Goal: Find specific page/section: Find specific page/section

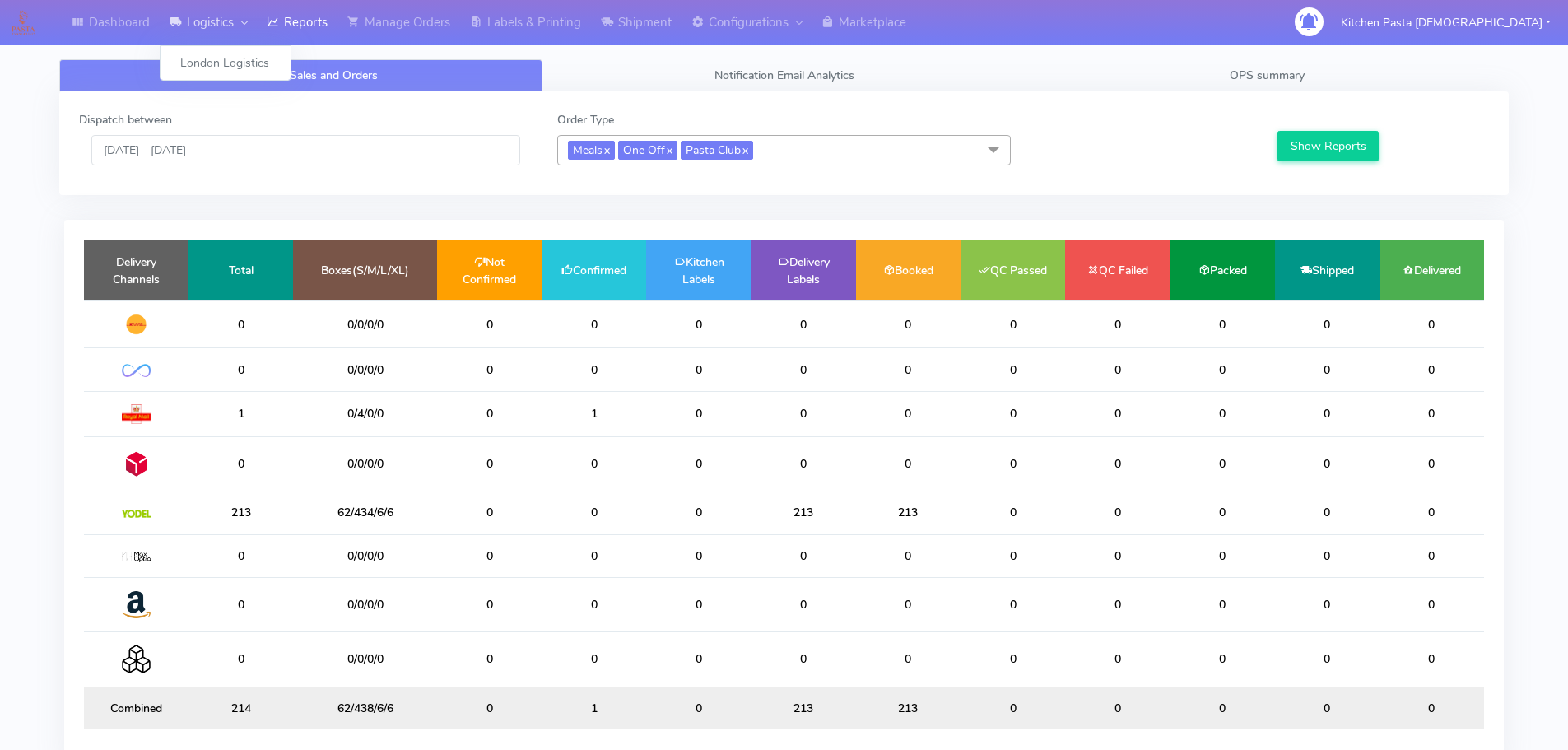
click at [168, 33] on link "Logistics" at bounding box center [207, 23] width 97 height 45
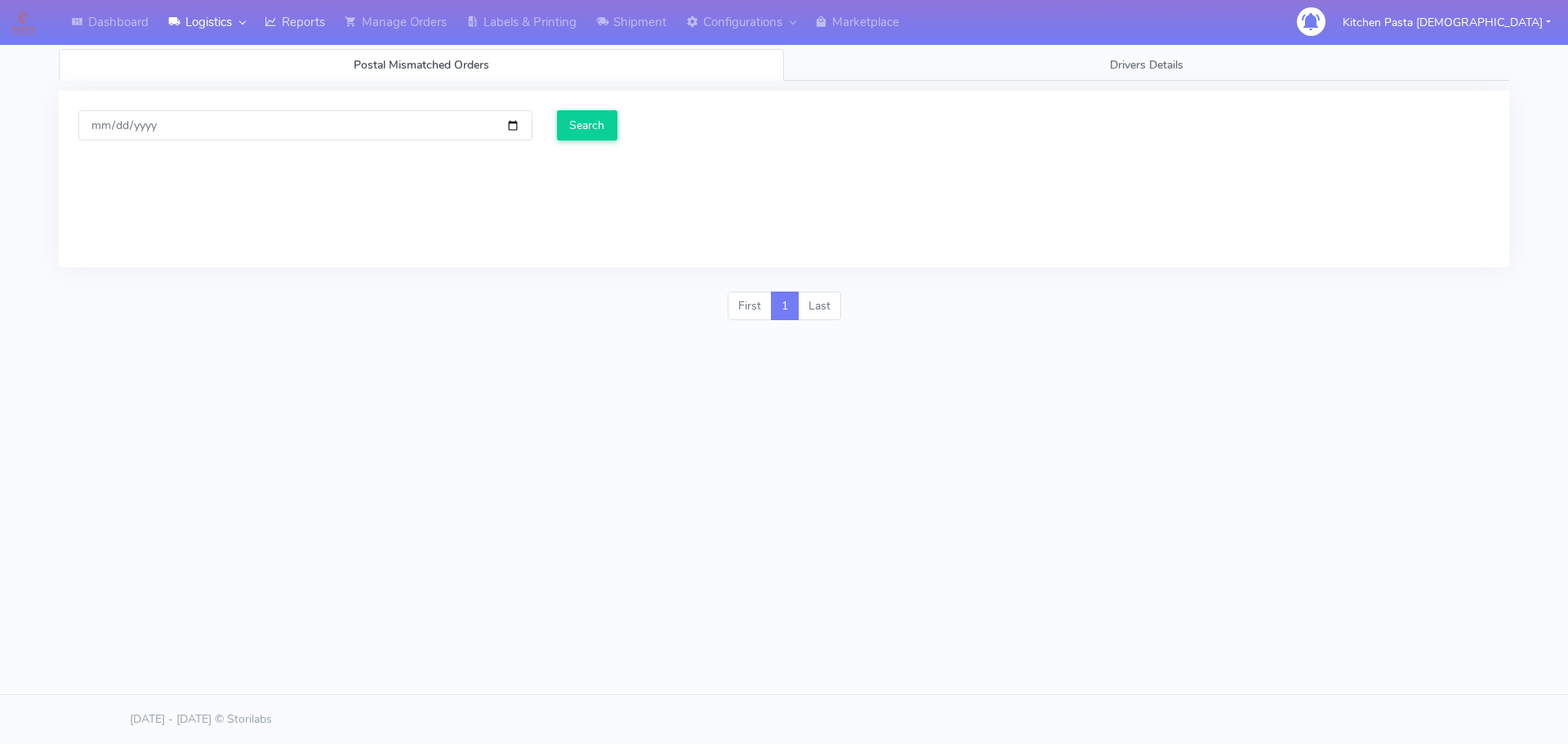
click at [277, 29] on icon at bounding box center [271, 22] width 12 height 16
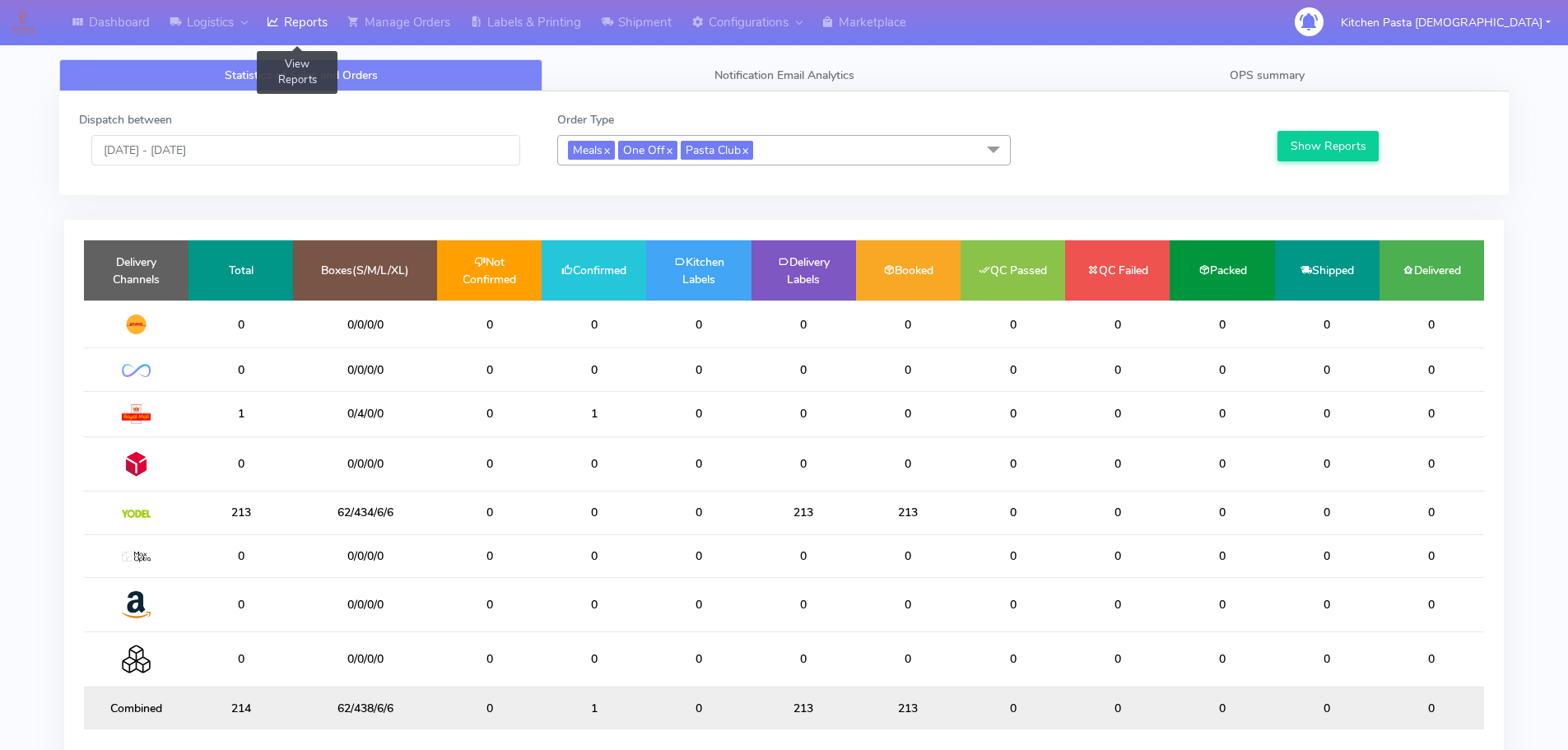
click at [279, 31] on icon at bounding box center [273, 22] width 12 height 17
